Goal: Task Accomplishment & Management: Use online tool/utility

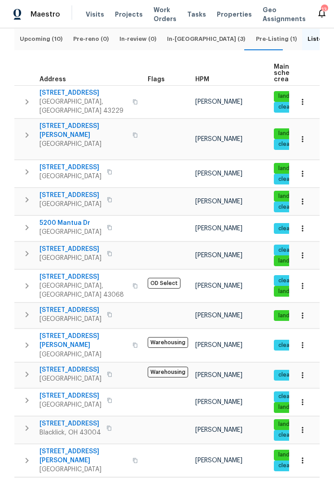
scroll to position [96, 0]
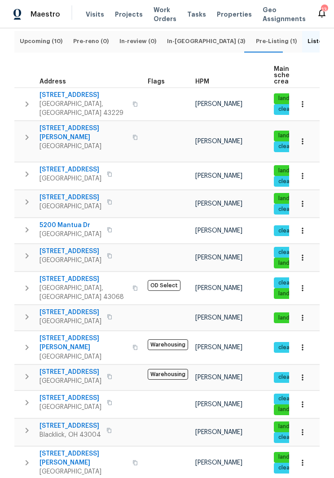
click at [130, 103] on button "button" at bounding box center [135, 104] width 11 height 22
click at [58, 97] on span "2222 Trent Rd" at bounding box center [83, 95] width 88 height 9
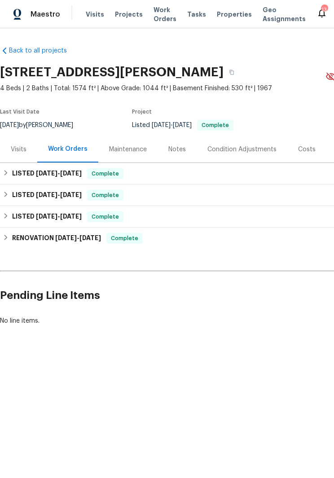
click at [17, 149] on div "Visits" at bounding box center [19, 149] width 16 height 9
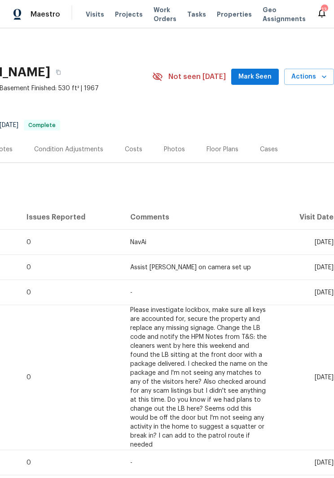
scroll to position [0, 173]
click at [308, 75] on span "Actions" at bounding box center [308, 76] width 35 height 11
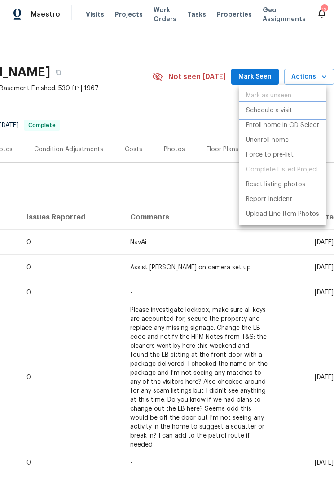
click at [286, 105] on li "Schedule a visit" at bounding box center [283, 110] width 88 height 15
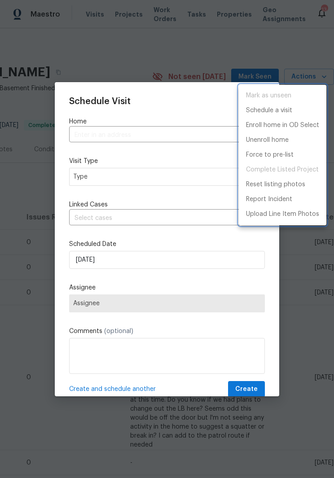
type input "2222 Trent Rd, Columbus, OH 43229"
click at [185, 180] on div at bounding box center [167, 239] width 334 height 478
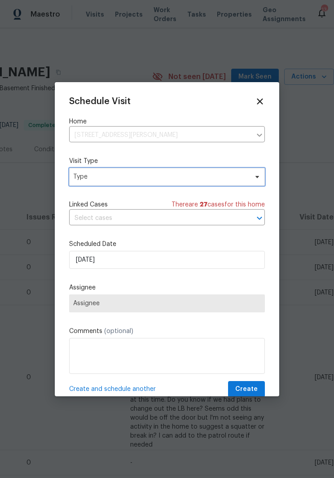
click at [257, 175] on icon at bounding box center [257, 176] width 7 height 7
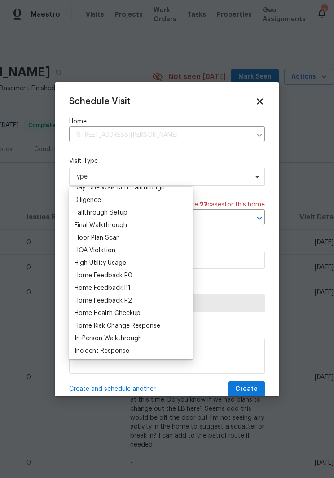
scroll to position [200, 0]
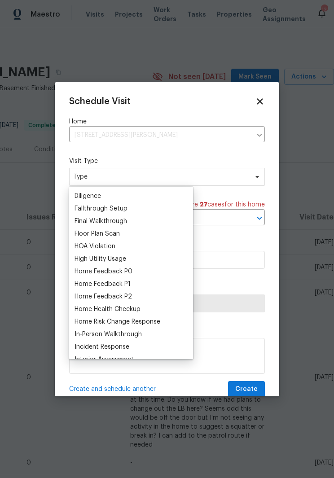
click at [153, 270] on div "Home Feedback P0" at bounding box center [131, 271] width 118 height 13
click at [161, 271] on div "Home Feedback P0" at bounding box center [131, 271] width 118 height 13
click at [93, 270] on div "Home Feedback P0" at bounding box center [104, 271] width 58 height 9
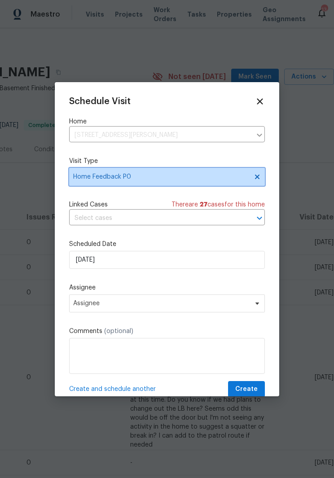
click at [258, 175] on icon at bounding box center [257, 176] width 7 height 7
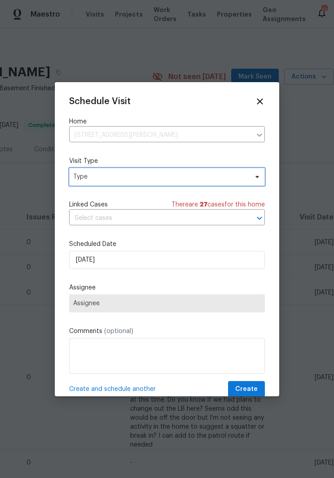
click at [225, 177] on span "Type" at bounding box center [160, 176] width 175 height 9
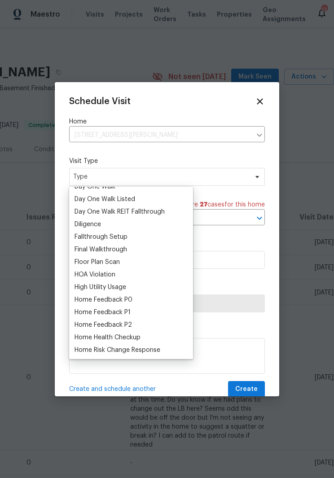
scroll to position [172, 0]
click at [140, 333] on div "Home Health Checkup" at bounding box center [108, 336] width 66 height 9
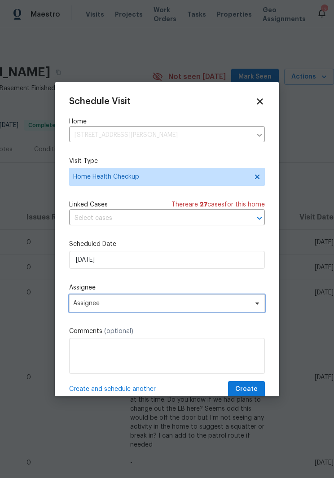
click at [258, 304] on icon at bounding box center [257, 303] width 4 height 2
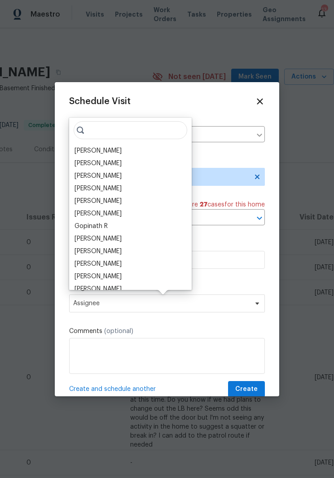
click at [128, 262] on div "[PERSON_NAME]" at bounding box center [130, 264] width 117 height 13
click at [139, 267] on div "[PERSON_NAME]" at bounding box center [130, 264] width 117 height 13
click at [103, 264] on div "[PERSON_NAME]" at bounding box center [98, 263] width 47 height 9
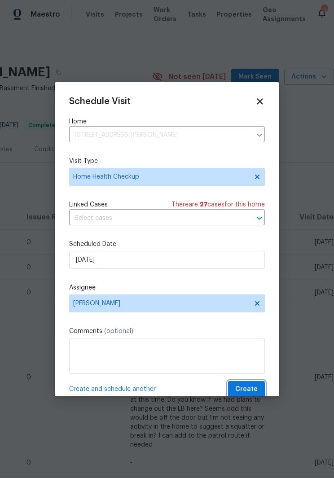
click at [255, 389] on span "Create" at bounding box center [246, 389] width 22 height 11
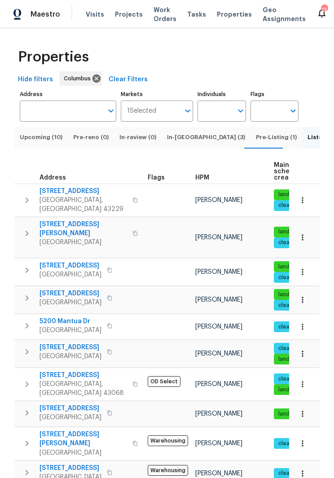
click at [91, 413] on span "[GEOGRAPHIC_DATA]" at bounding box center [70, 417] width 62 height 9
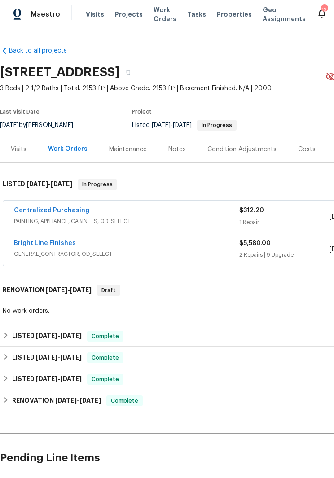
click at [333, 118] on section "[STREET_ADDRESS] 3 Beds | 2 1/2 Baths | Total: 2153 ft² | Above Grade: 2153 ft²…" at bounding box center [253, 98] width 507 height 75
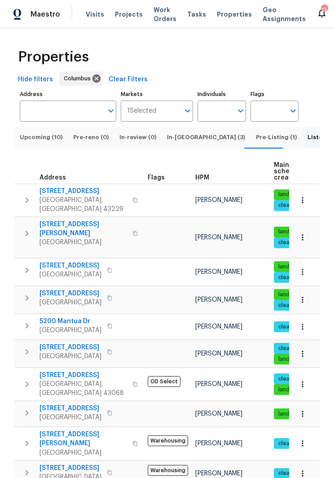
click at [79, 430] on span "[STREET_ADDRESS][PERSON_NAME]" at bounding box center [83, 439] width 88 height 18
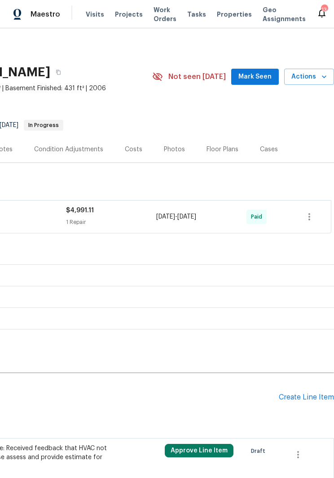
scroll to position [0, 173]
click at [307, 79] on span "Actions" at bounding box center [308, 76] width 35 height 11
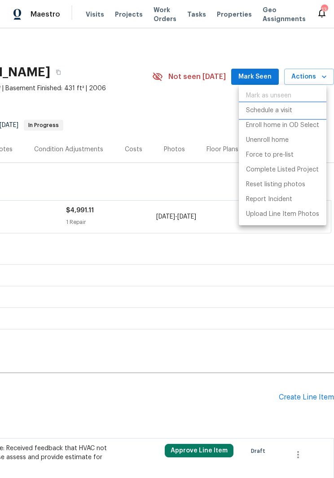
click at [275, 110] on p "Schedule a visit" at bounding box center [269, 110] width 46 height 9
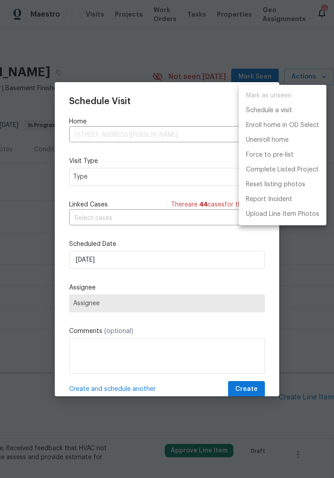
click at [163, 177] on div at bounding box center [167, 239] width 334 height 478
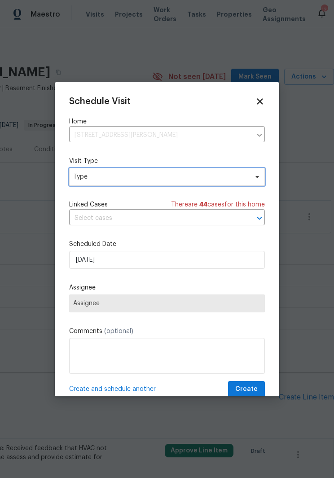
click at [251, 179] on span at bounding box center [256, 176] width 10 height 7
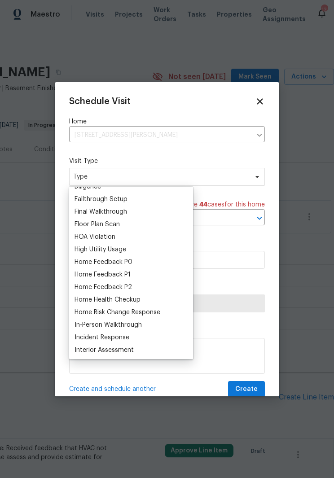
scroll to position [214, 0]
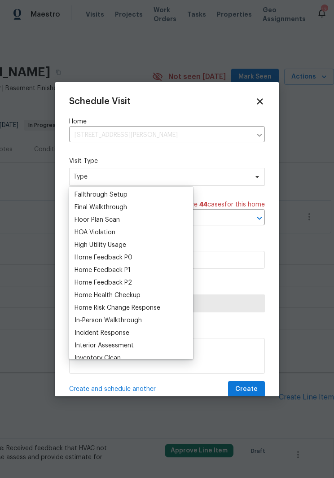
click at [119, 294] on div "Home Health Checkup" at bounding box center [108, 295] width 66 height 9
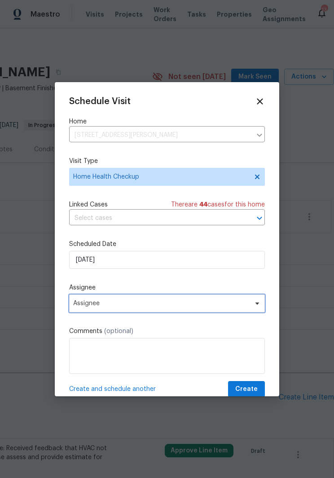
click at [249, 307] on span "Assignee" at bounding box center [167, 303] width 196 height 18
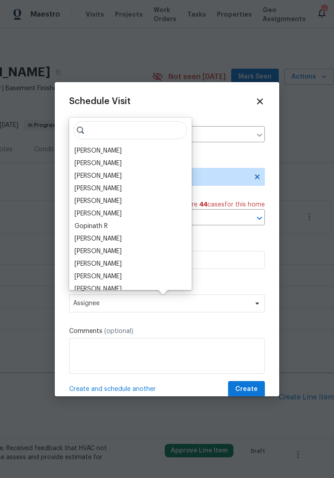
click at [102, 262] on div "[PERSON_NAME]" at bounding box center [98, 263] width 47 height 9
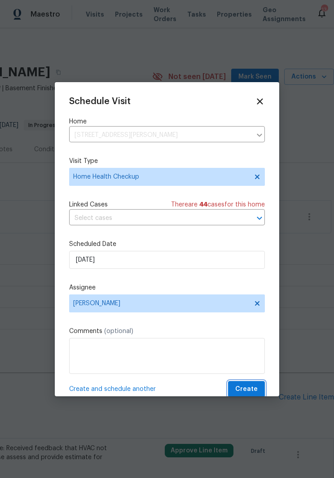
click at [248, 389] on span "Create" at bounding box center [246, 389] width 22 height 11
